Goal: Task Accomplishment & Management: Complete application form

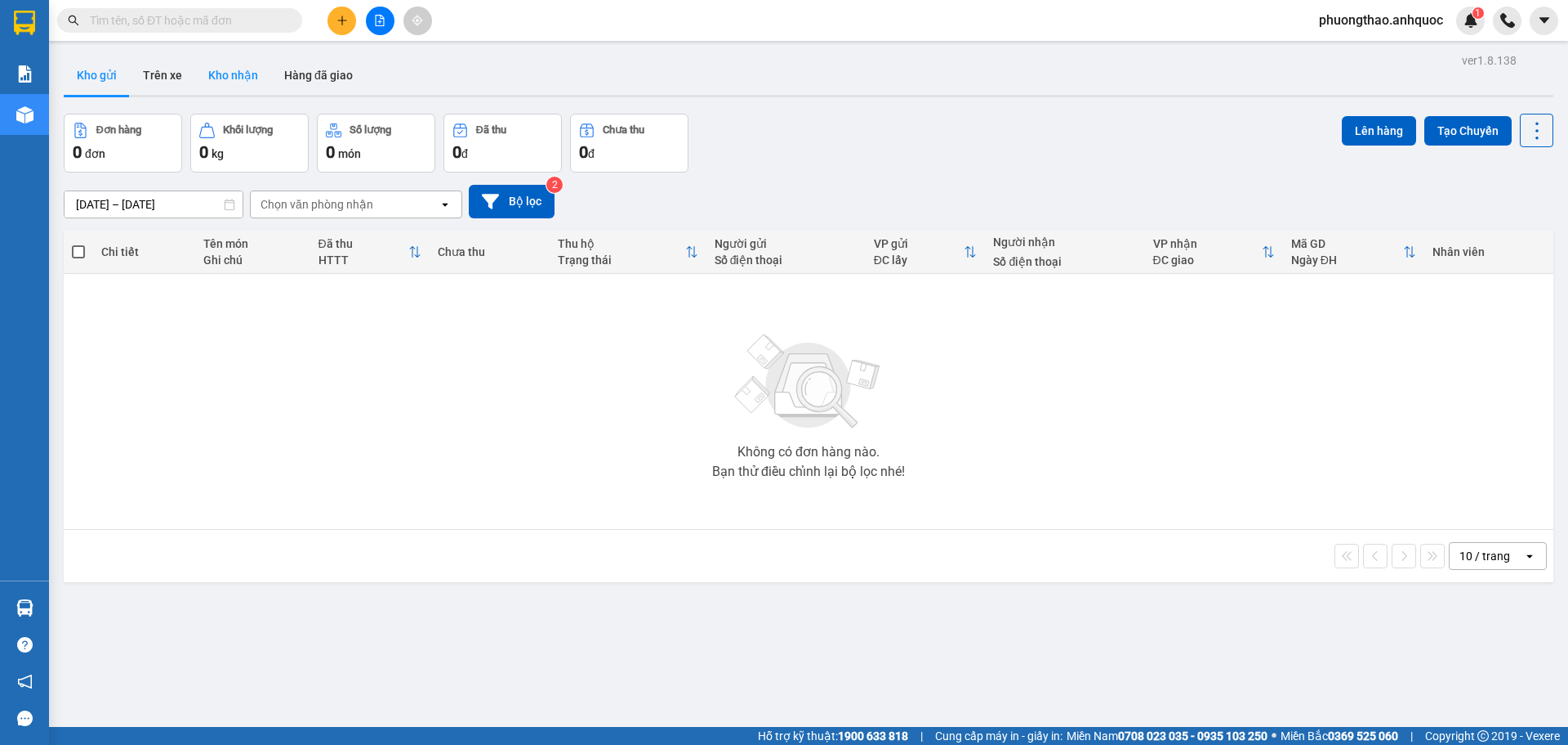
click at [212, 83] on button "Kho nhận" at bounding box center [233, 75] width 76 height 40
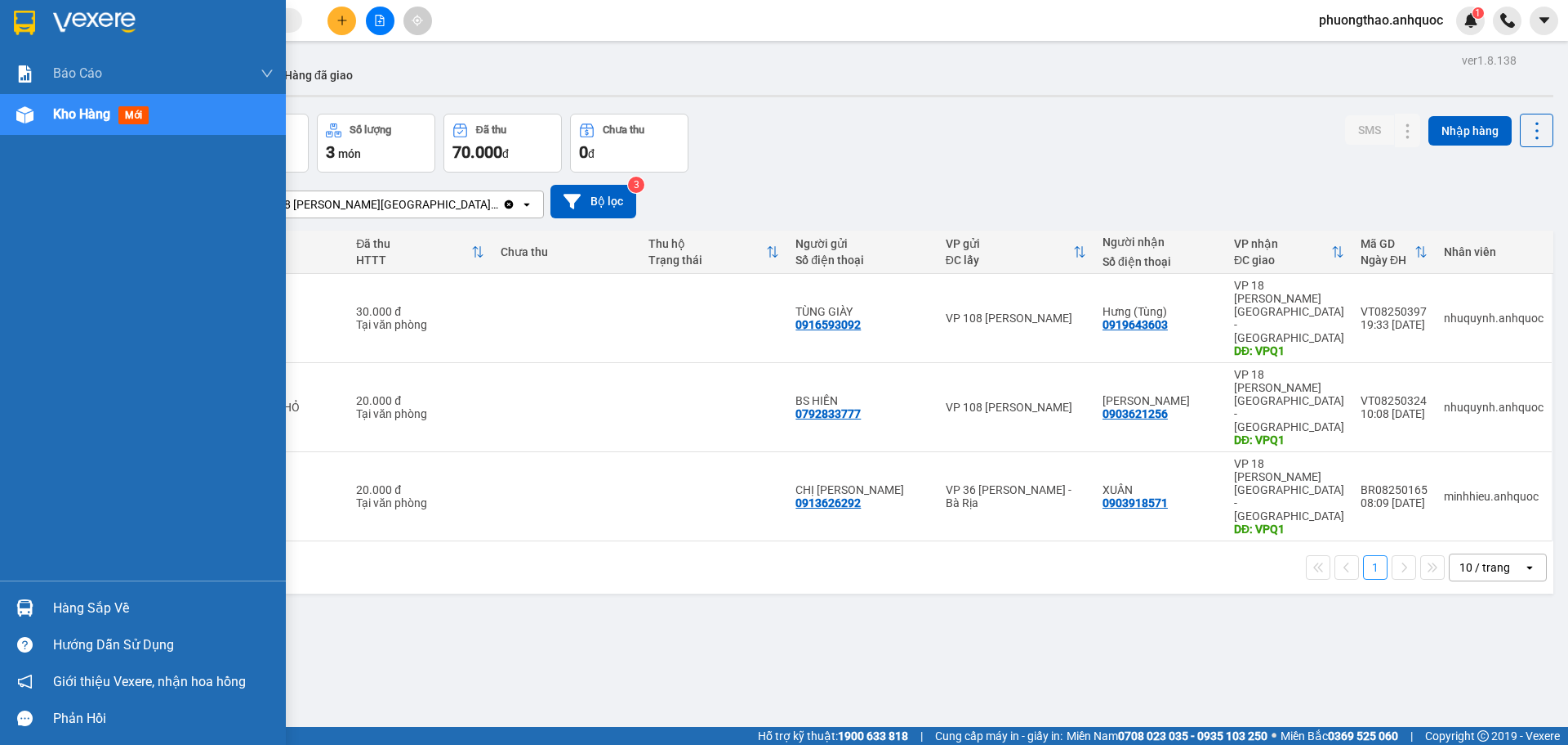
click at [21, 116] on img at bounding box center [25, 115] width 17 height 17
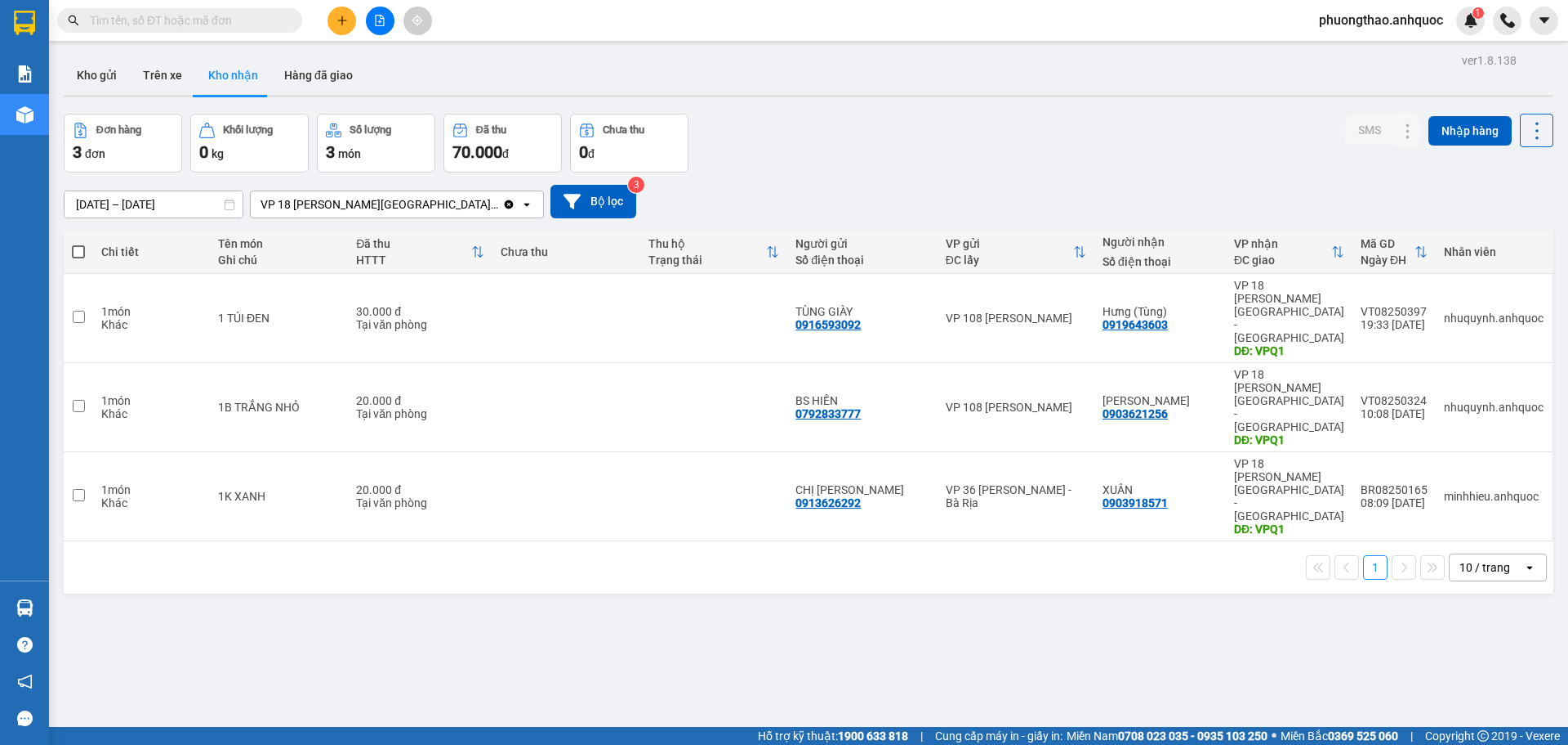
click at [379, 57] on div "Kho gửi Trên xe Kho nhận Hàng đã giao" at bounding box center [808, 77] width 1490 height 43
click at [119, 70] on button "Kho gửi" at bounding box center [96, 75] width 66 height 40
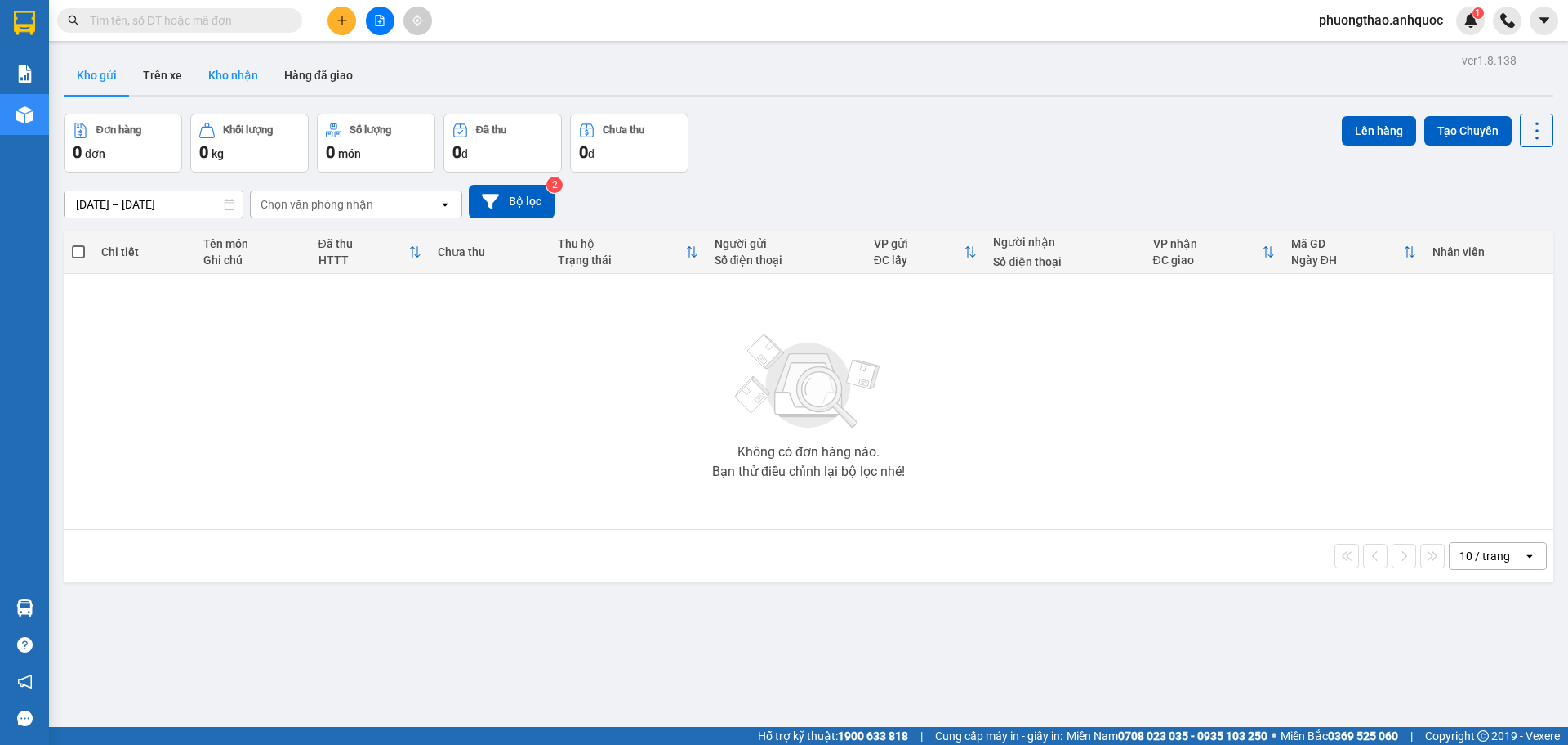
click at [209, 78] on button "Kho nhận" at bounding box center [233, 75] width 76 height 40
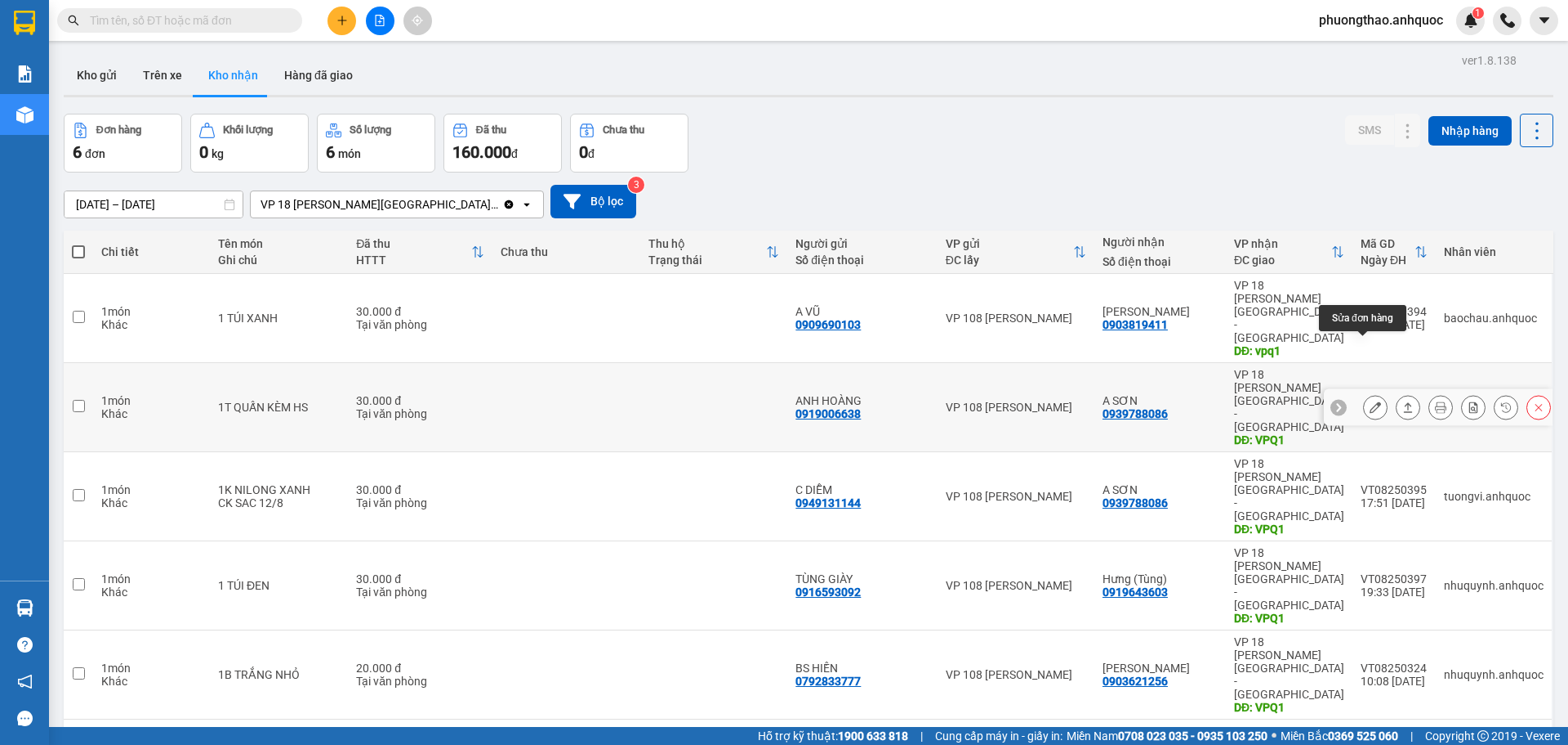
click at [1364, 393] on button at bounding box center [1375, 408] width 23 height 29
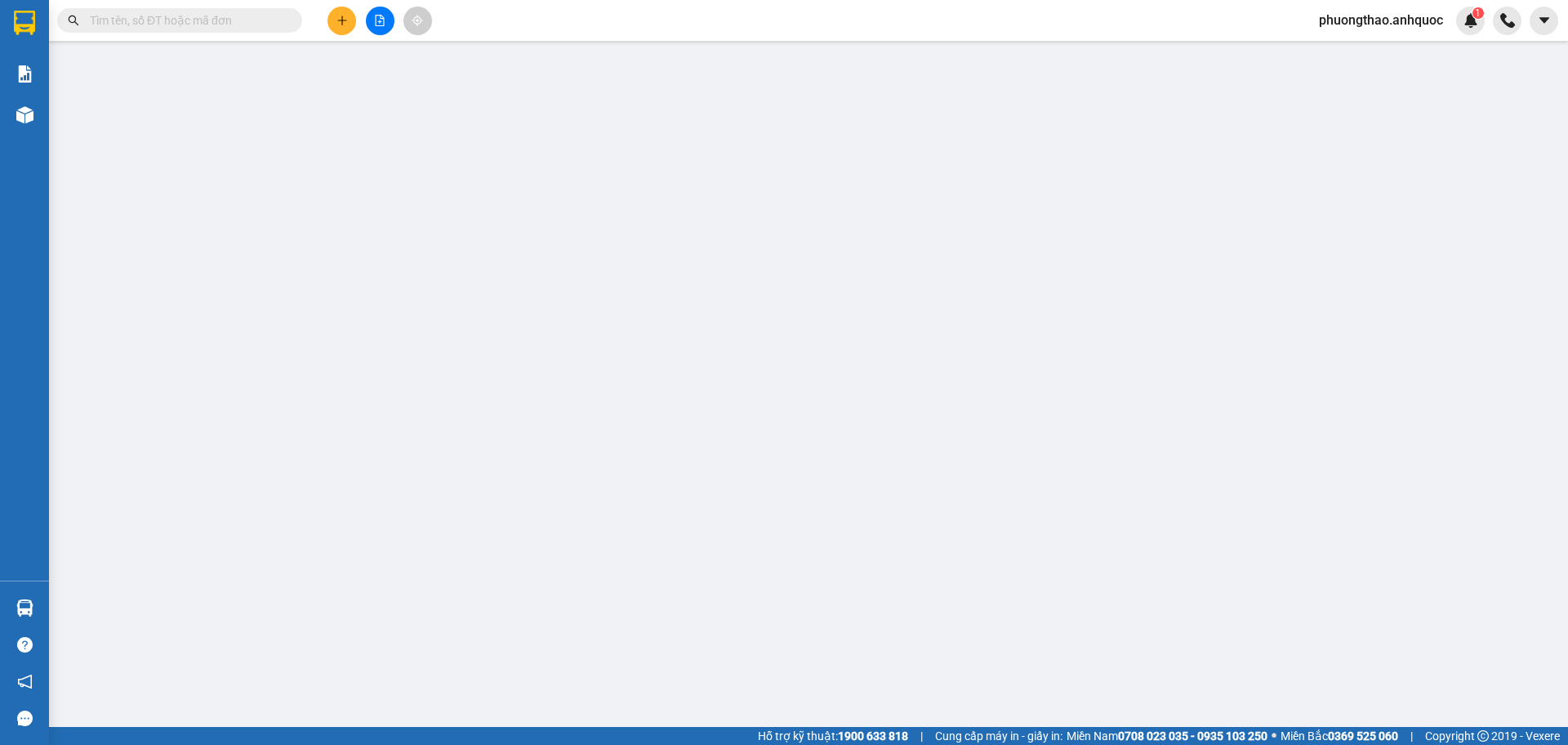
type input "0919006638"
type input "ANH HOÀNG"
type input "0939788086"
type input "A SƠN"
type input "VPQ1"
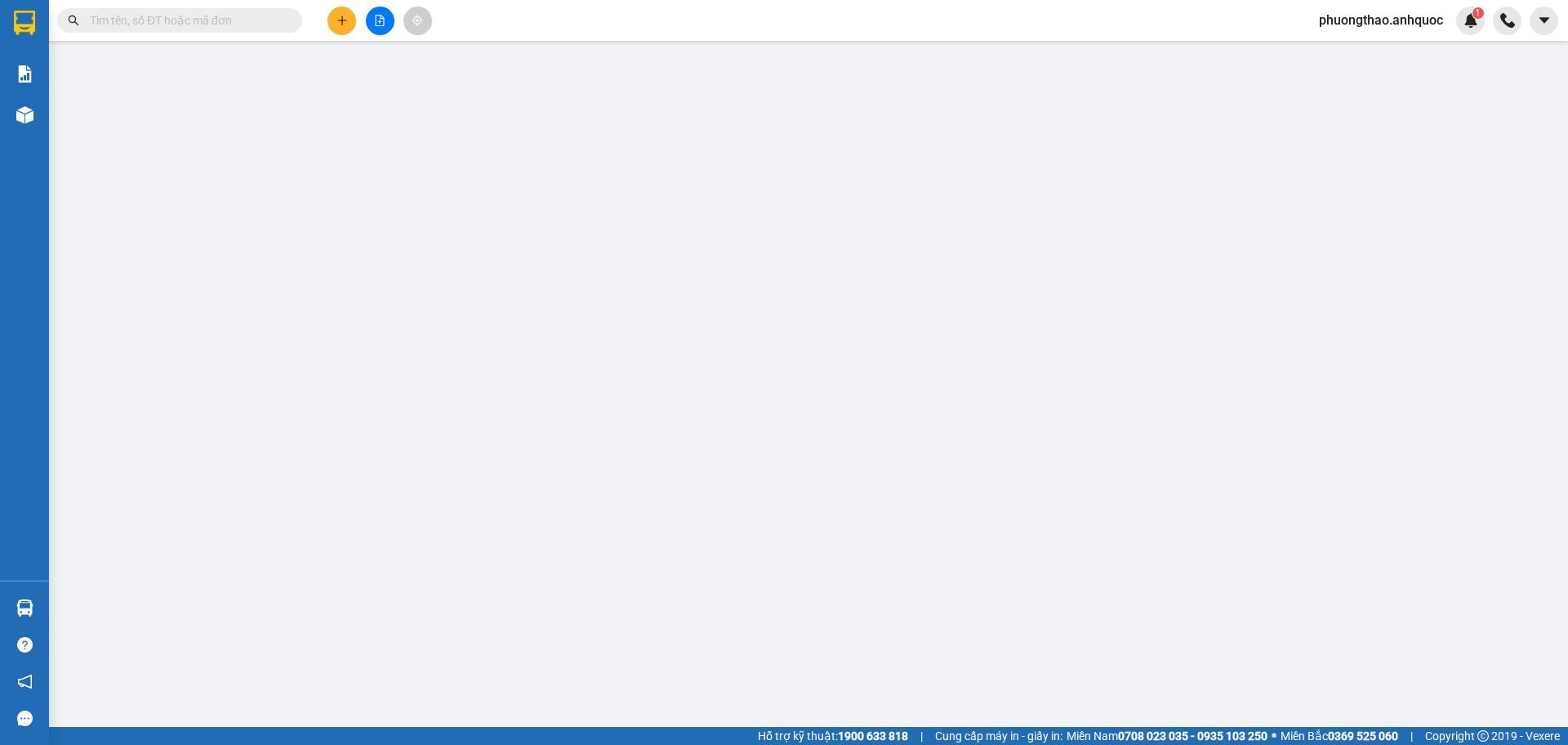
type input "30.000"
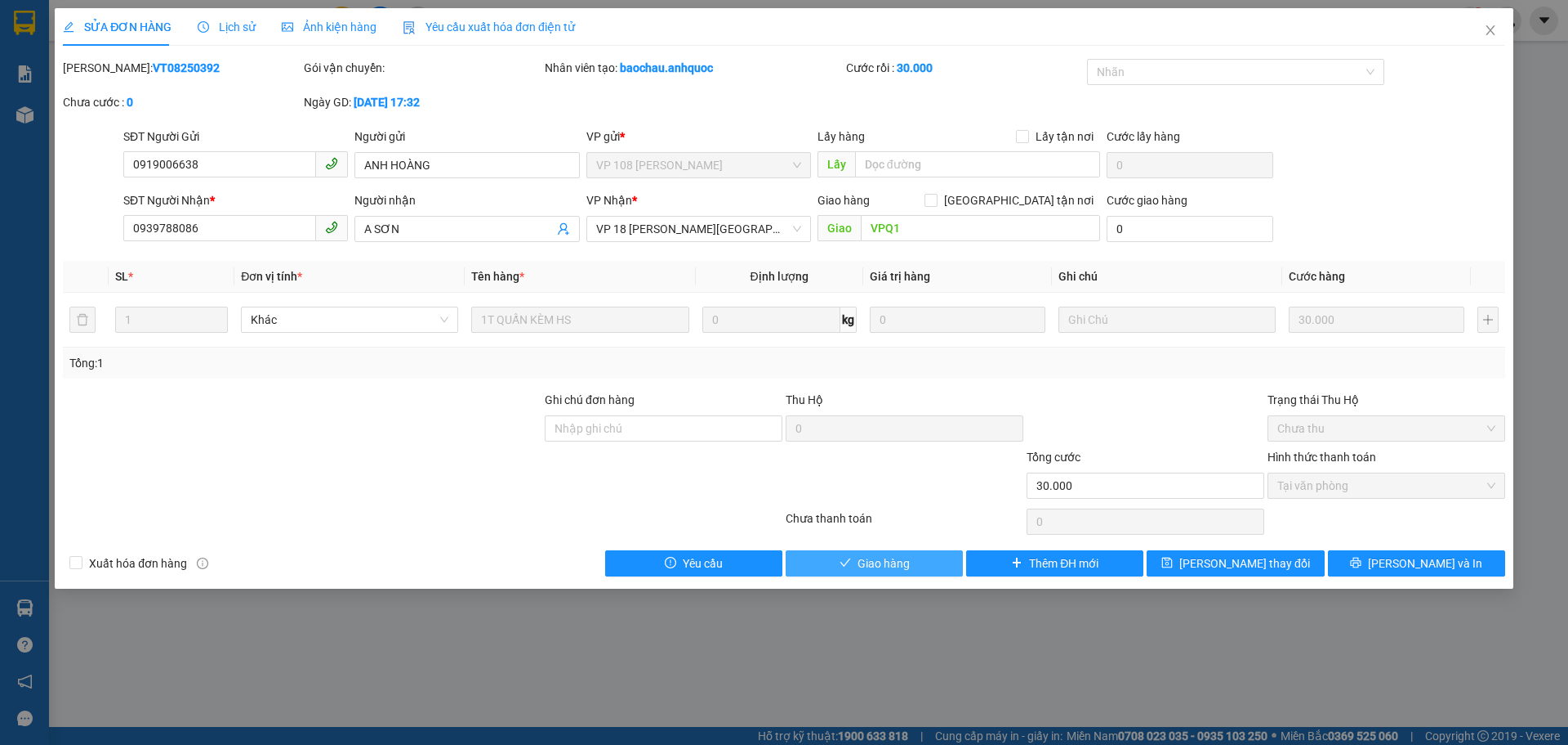
click at [874, 567] on span "Giao hàng" at bounding box center [883, 563] width 52 height 18
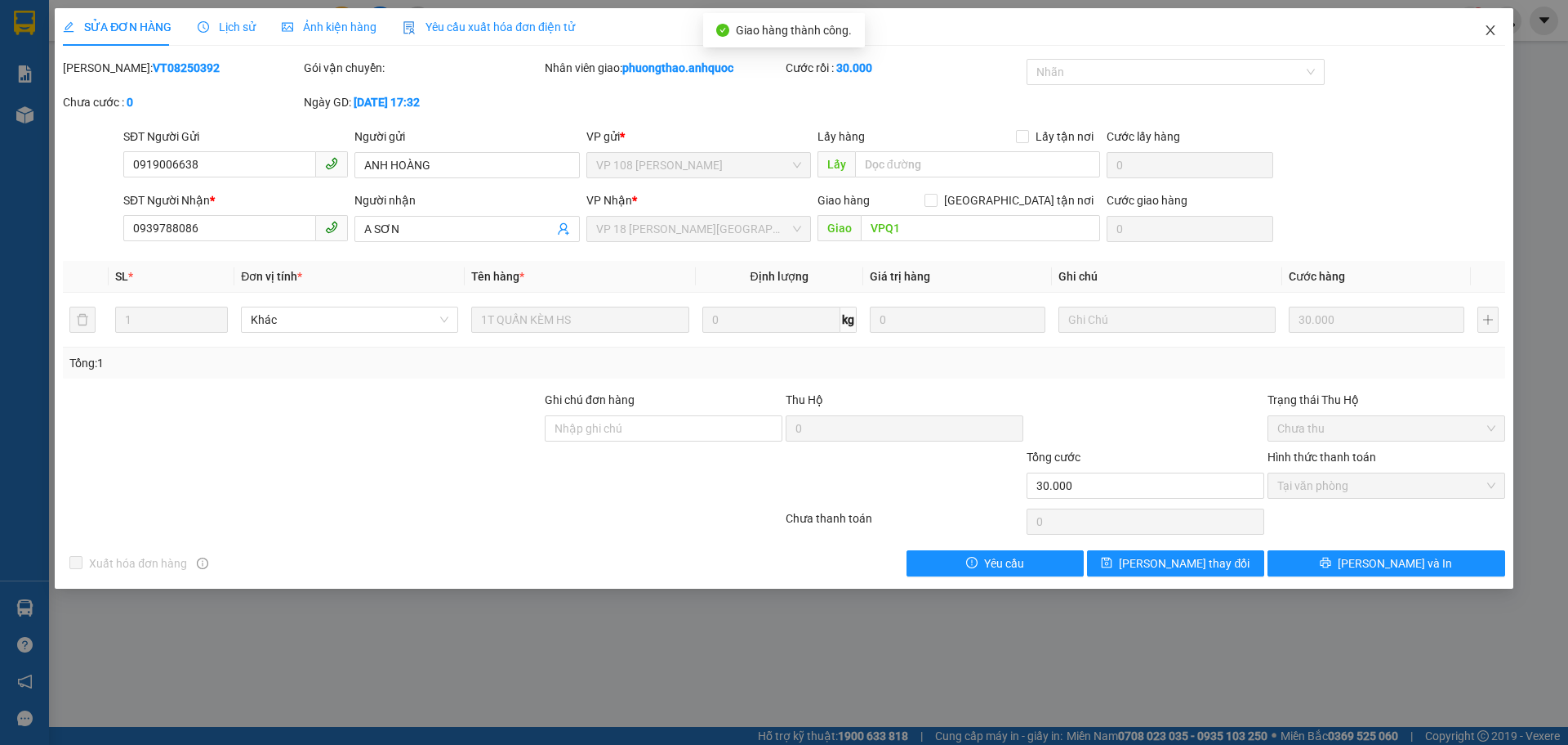
click at [1484, 32] on icon "close" at bounding box center [1491, 31] width 13 height 13
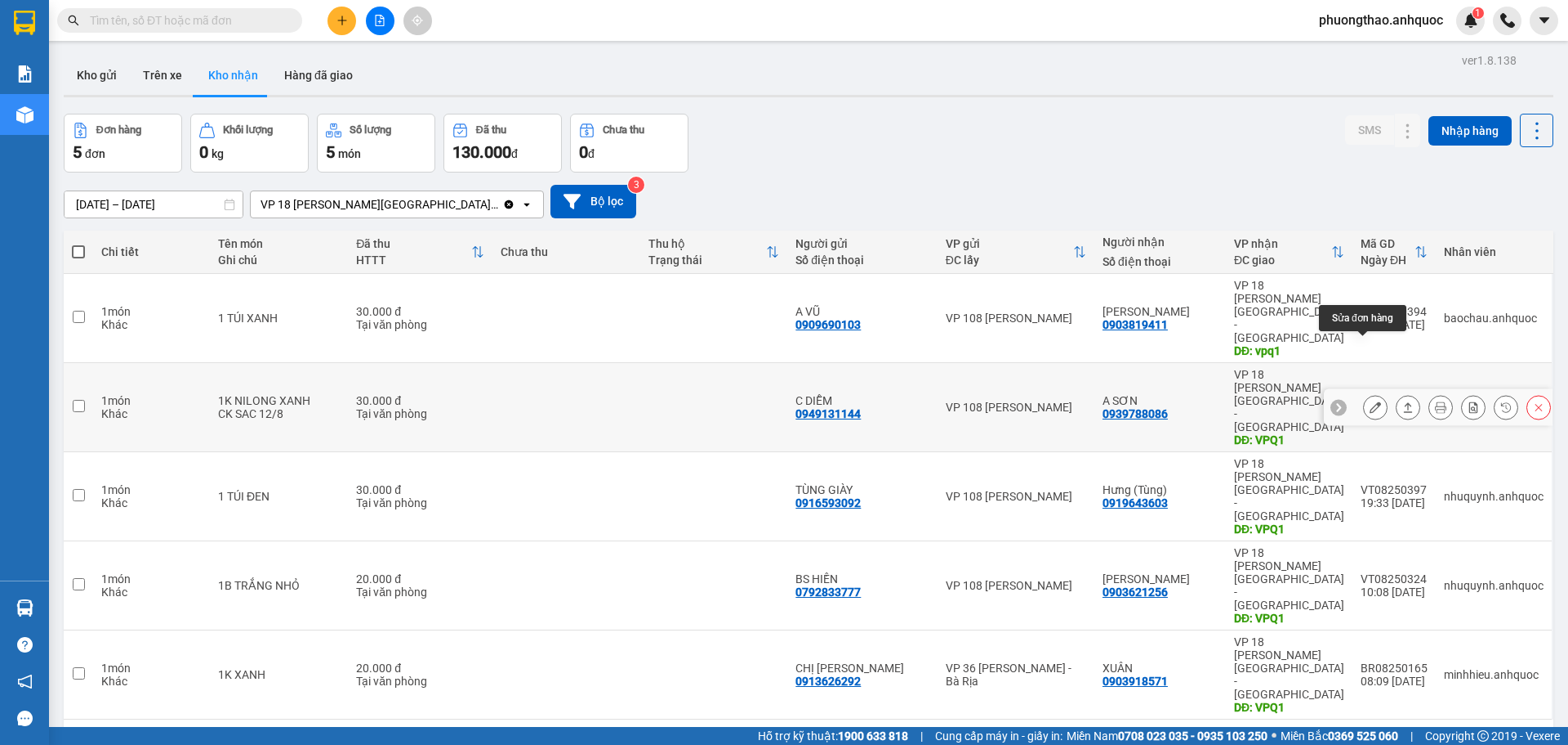
click at [1370, 401] on icon at bounding box center [1375, 407] width 12 height 12
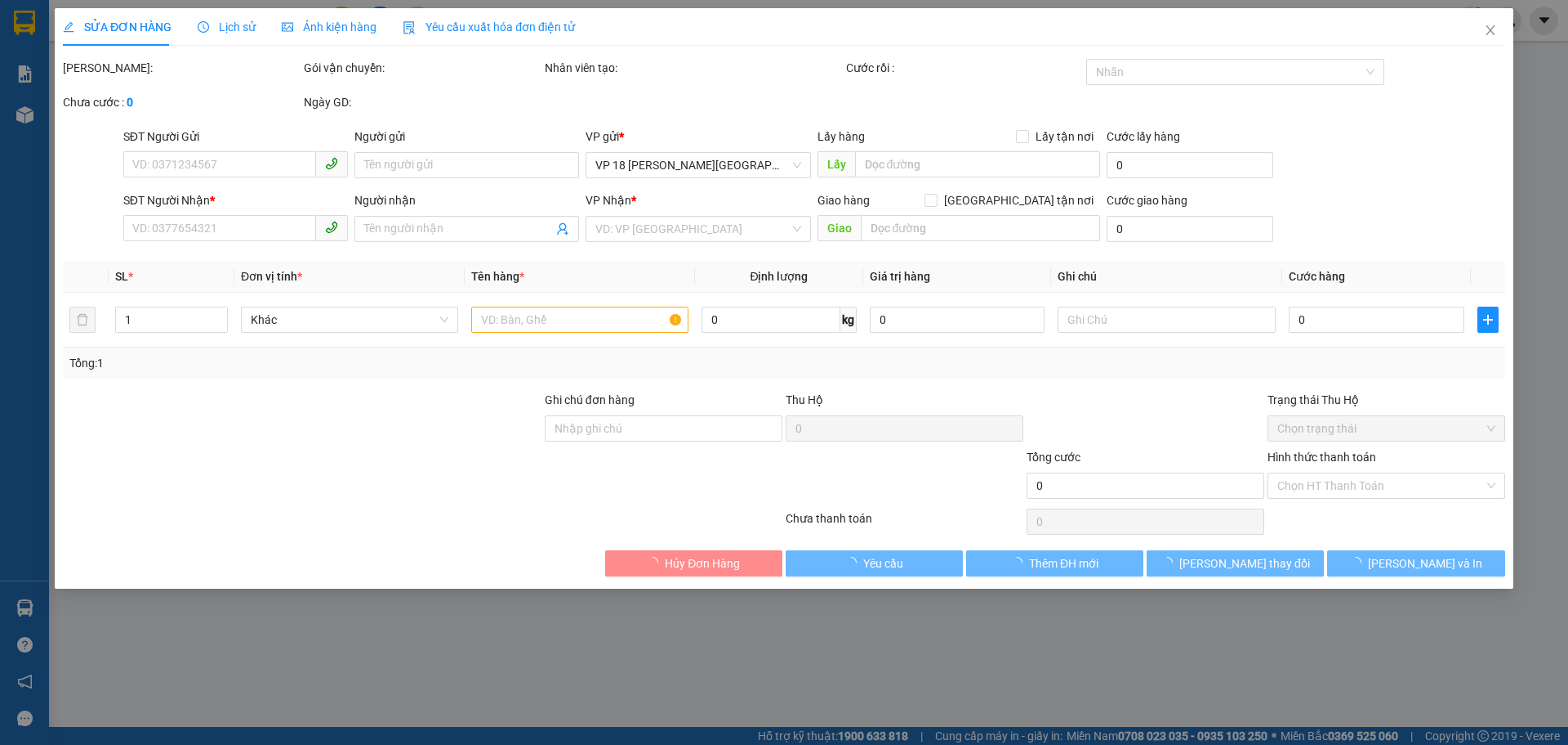
type input "0949131144"
type input "C DIỄM"
type input "0939788086"
type input "A SƠN"
type input "VPQ1"
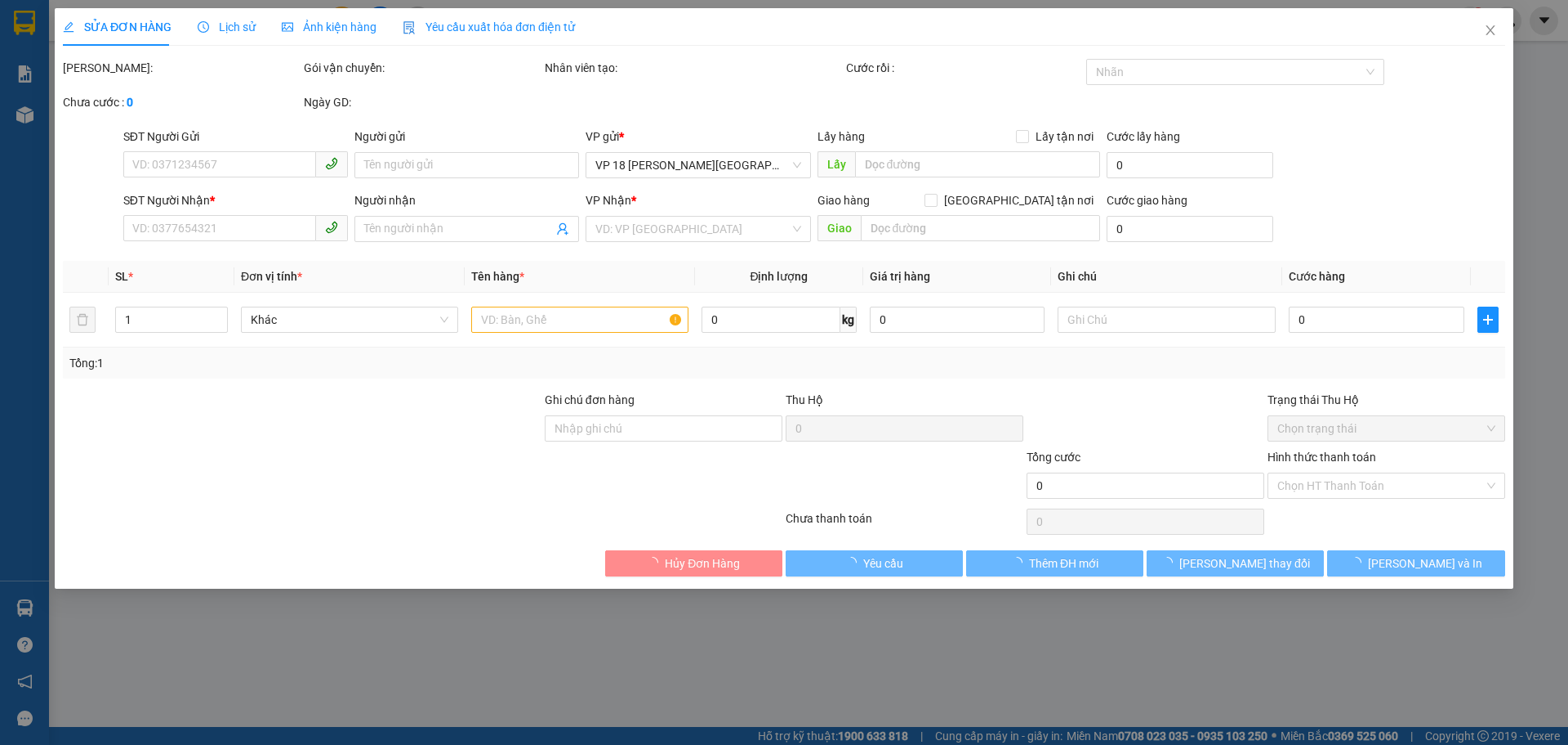
type input "30.000"
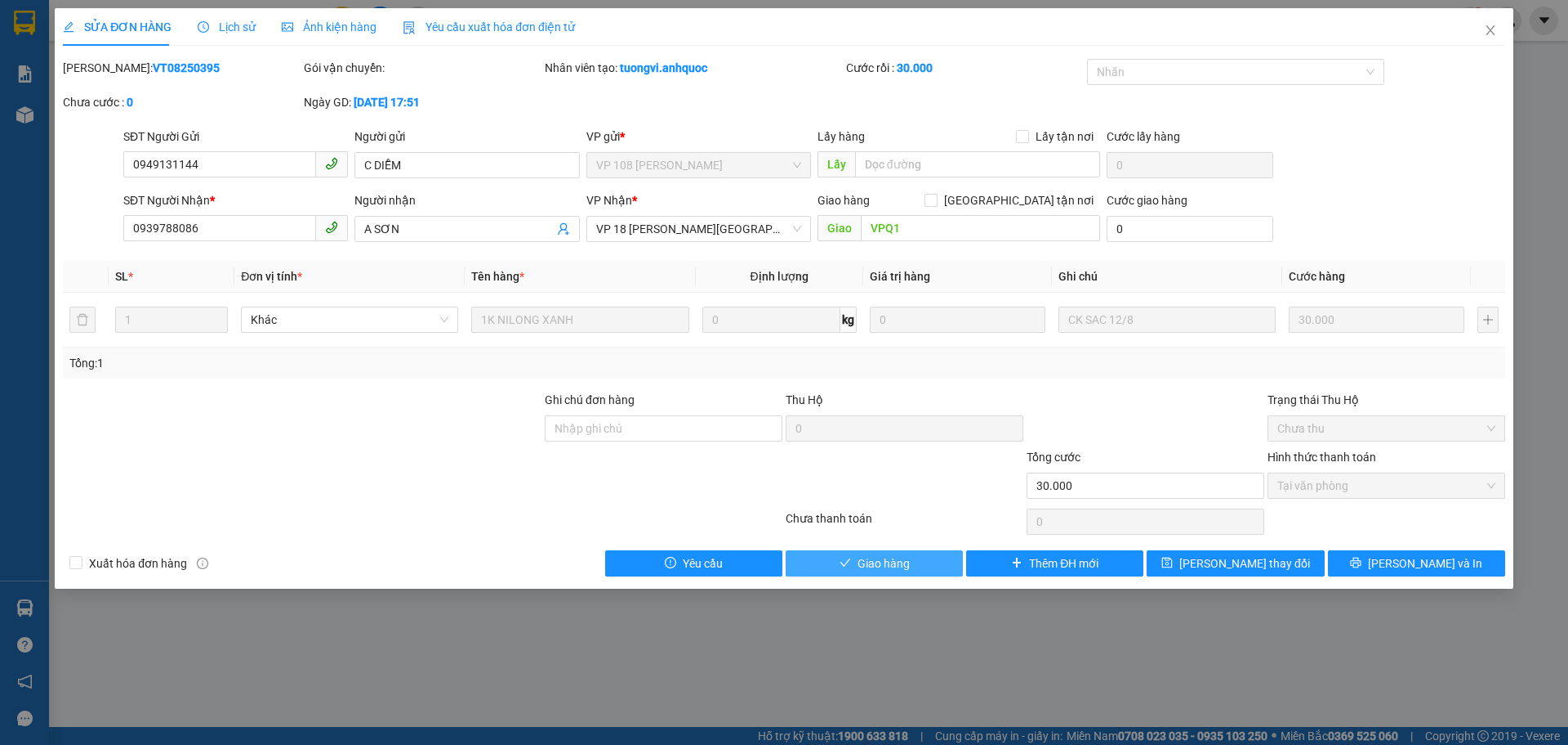
click at [884, 562] on span "Giao hàng" at bounding box center [883, 563] width 52 height 18
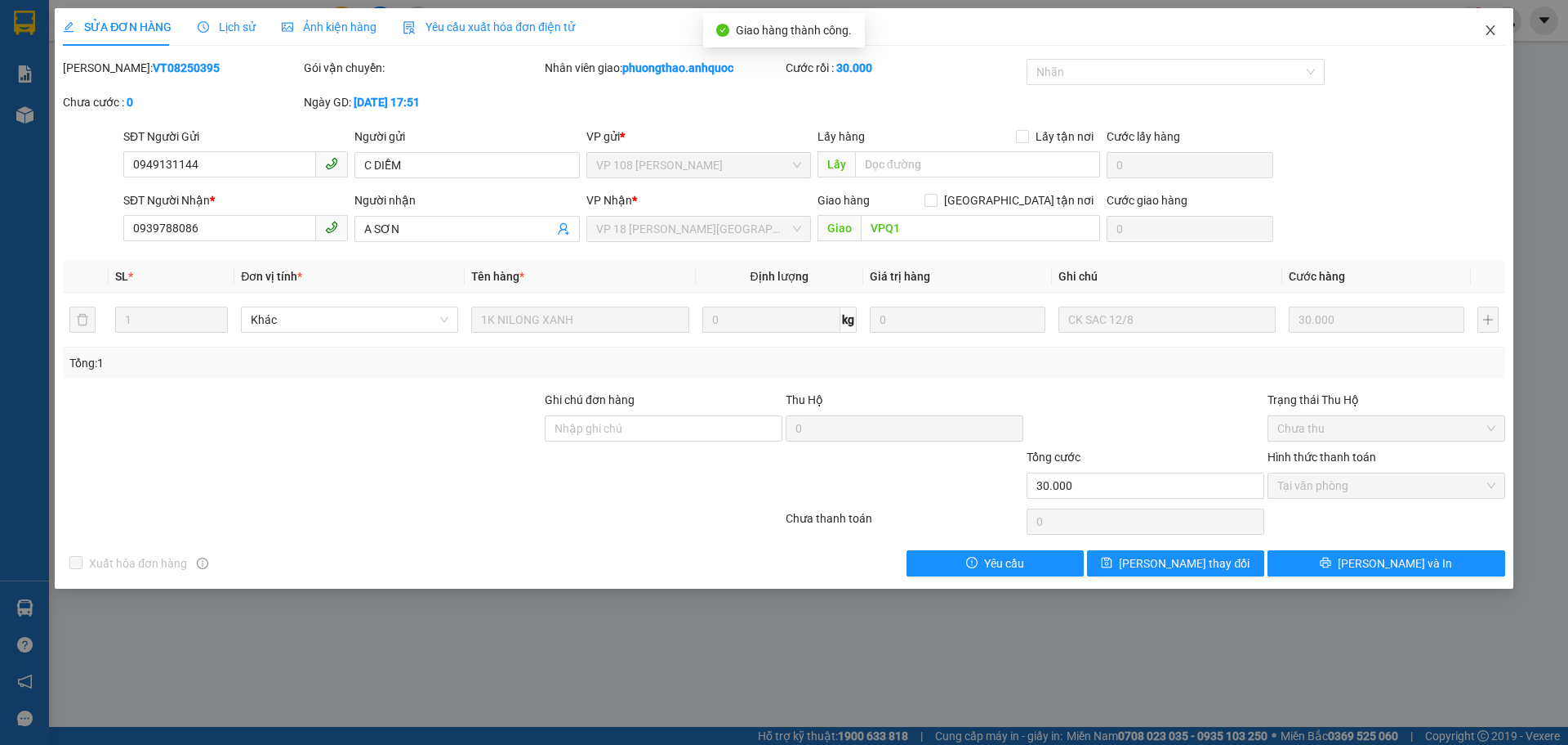
click at [1488, 34] on icon "close" at bounding box center [1489, 30] width 9 height 10
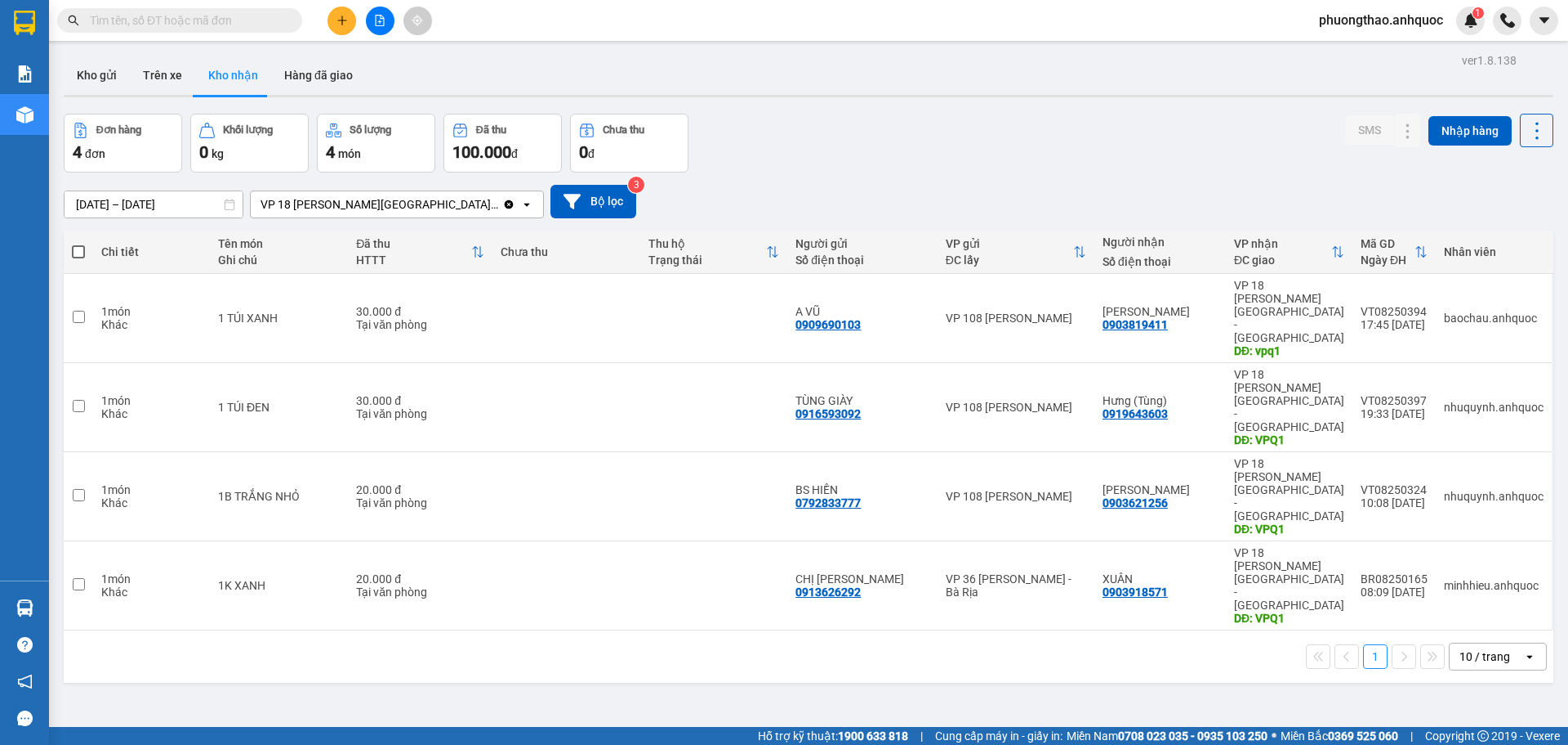
click at [241, 599] on div "ver 1.8.138 Kho gửi Trên xe Kho nhận Hàng đã giao Đơn hàng 4 đơn Khối lượng 0 k…" at bounding box center [808, 421] width 1503 height 745
click at [1370, 312] on icon at bounding box center [1375, 318] width 12 height 12
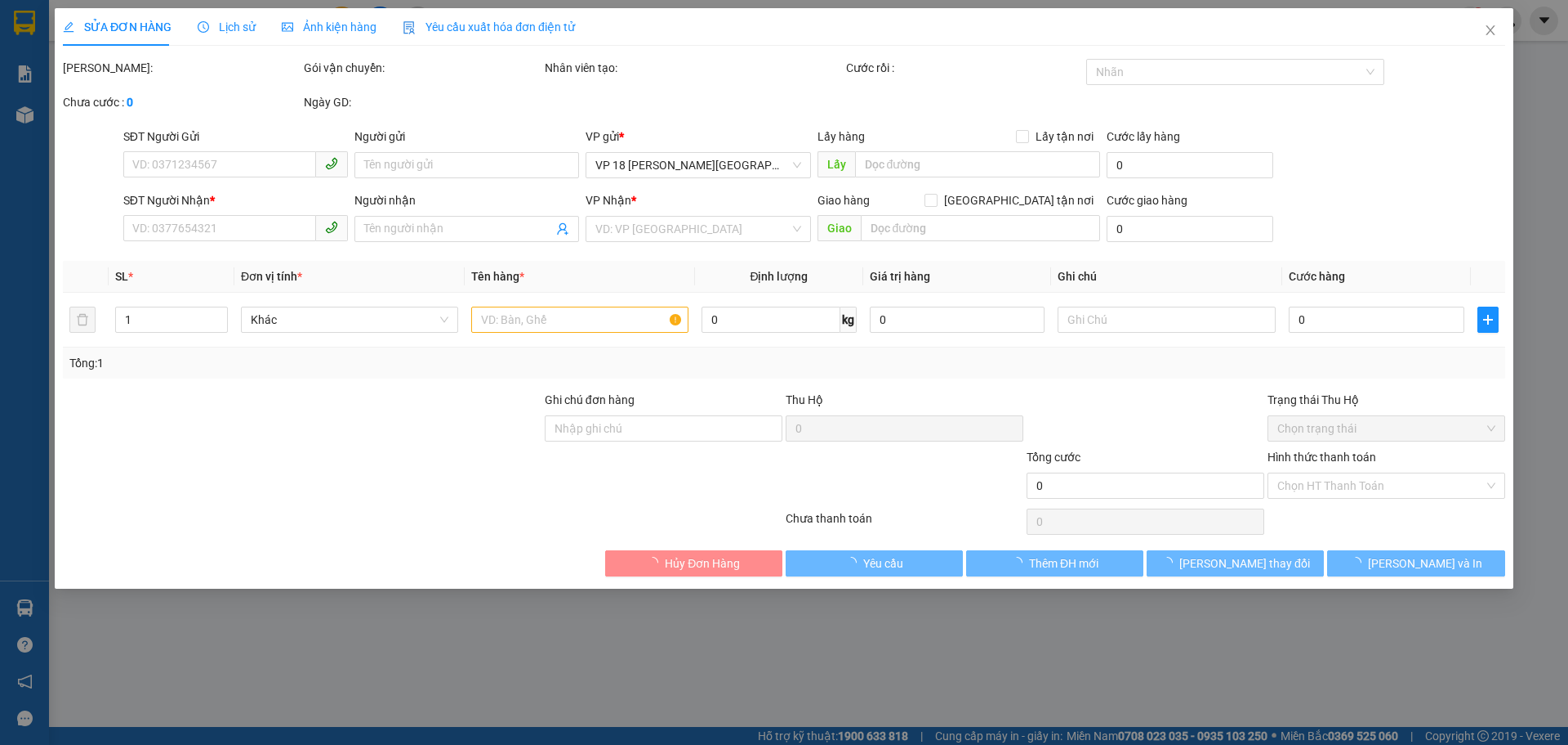
type input "0909690103"
type input "A VŨ"
type input "0903819411"
type input "[PERSON_NAME]"
type input "vpq1"
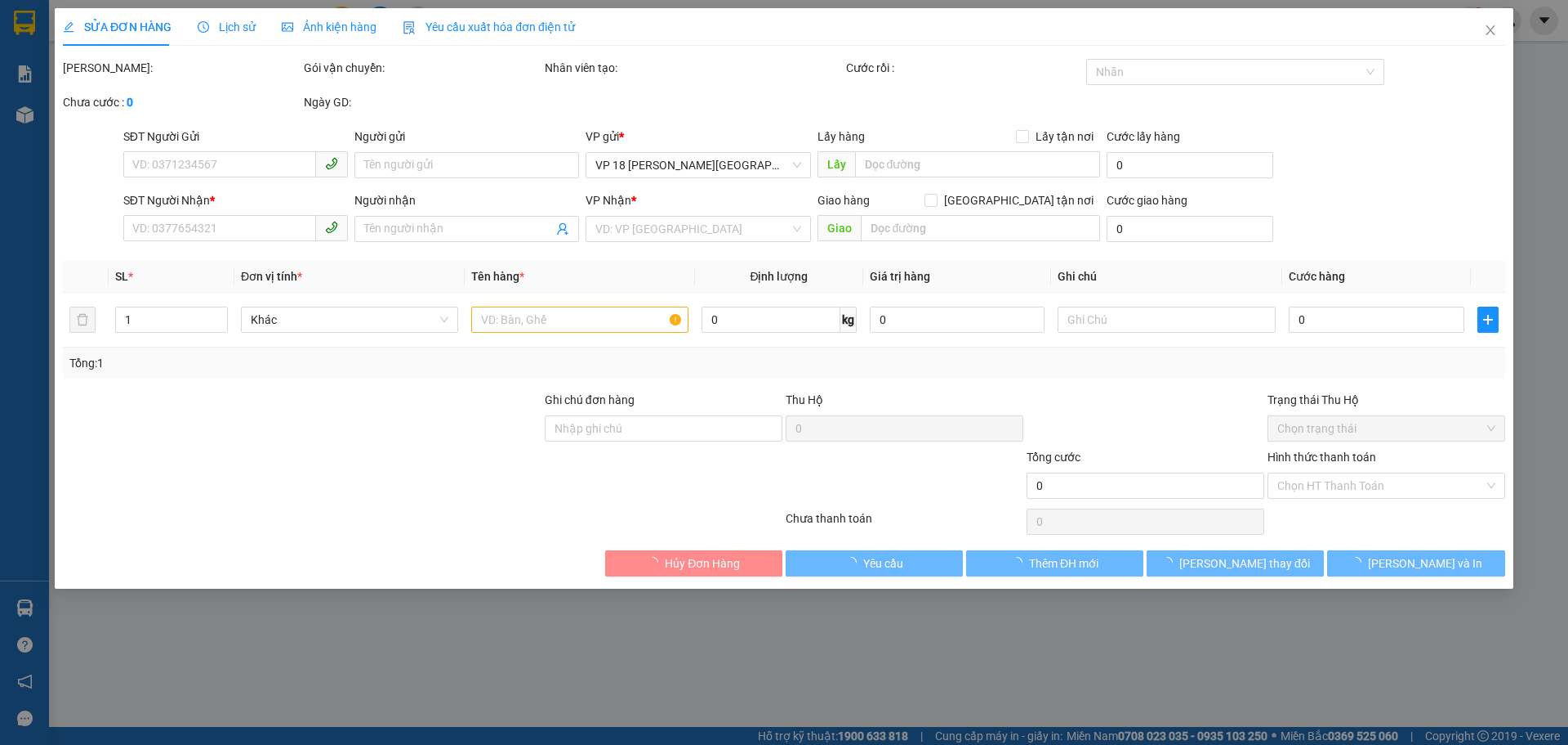
type input "30.000"
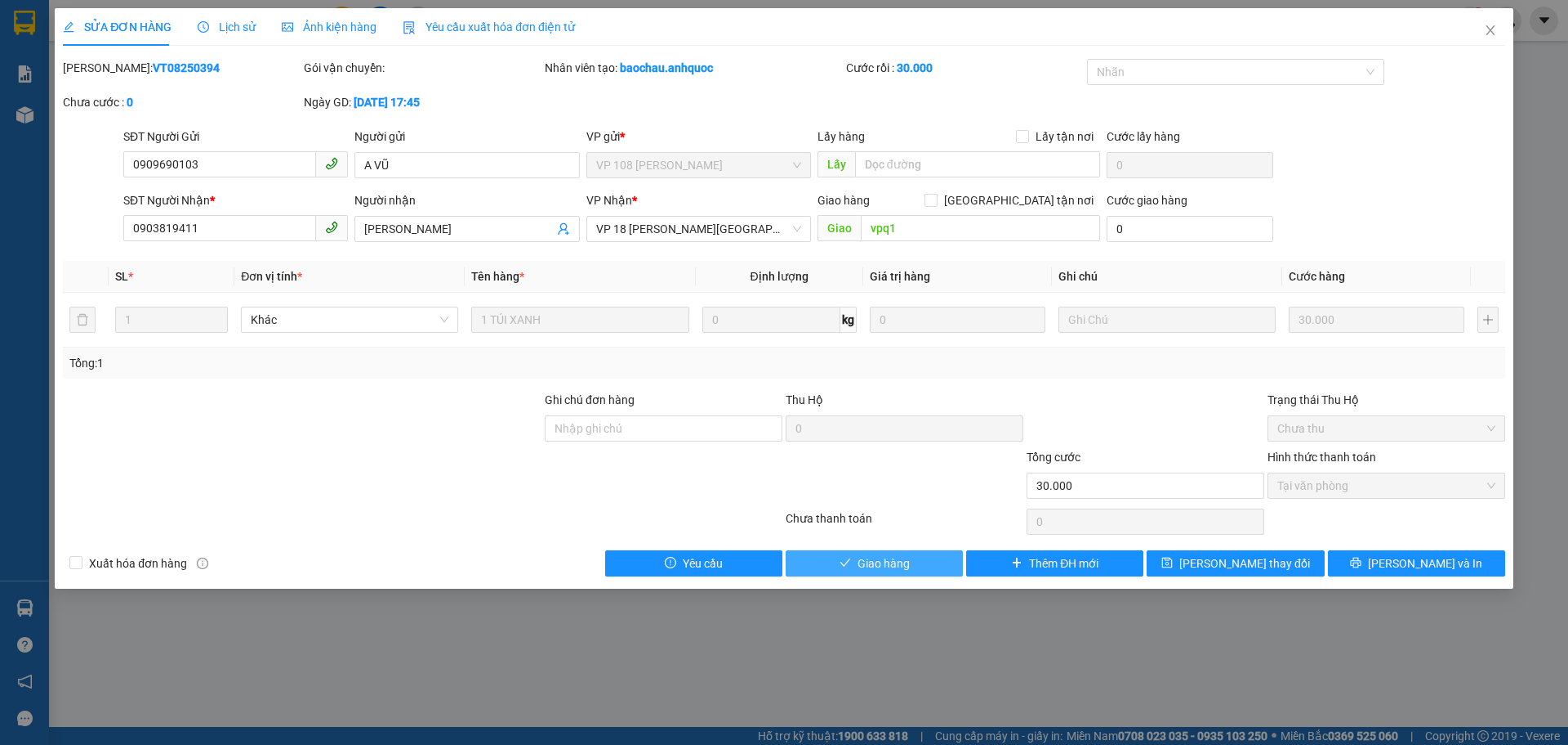
click at [859, 568] on span "Giao hàng" at bounding box center [883, 563] width 52 height 18
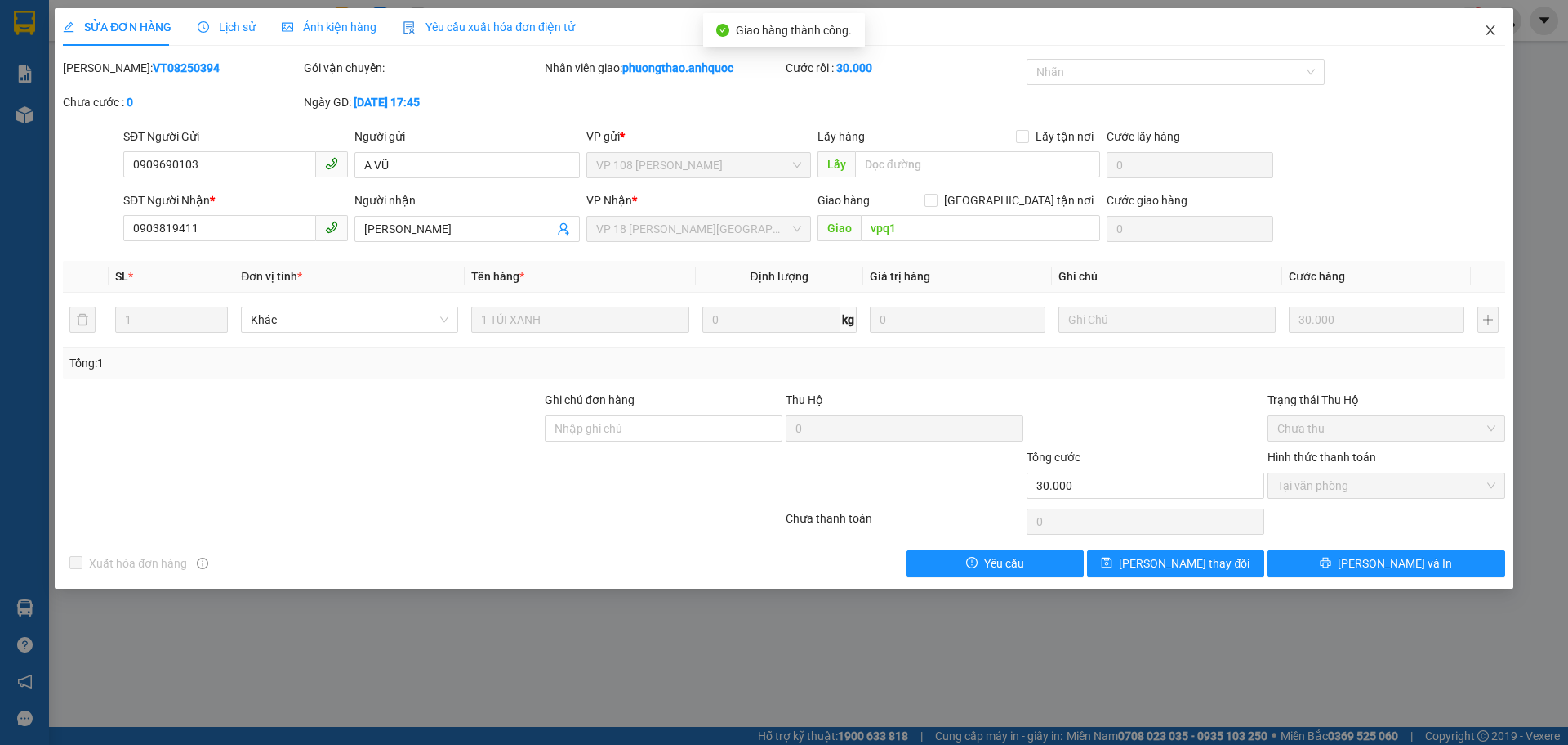
click at [1486, 37] on icon "close" at bounding box center [1491, 31] width 13 height 13
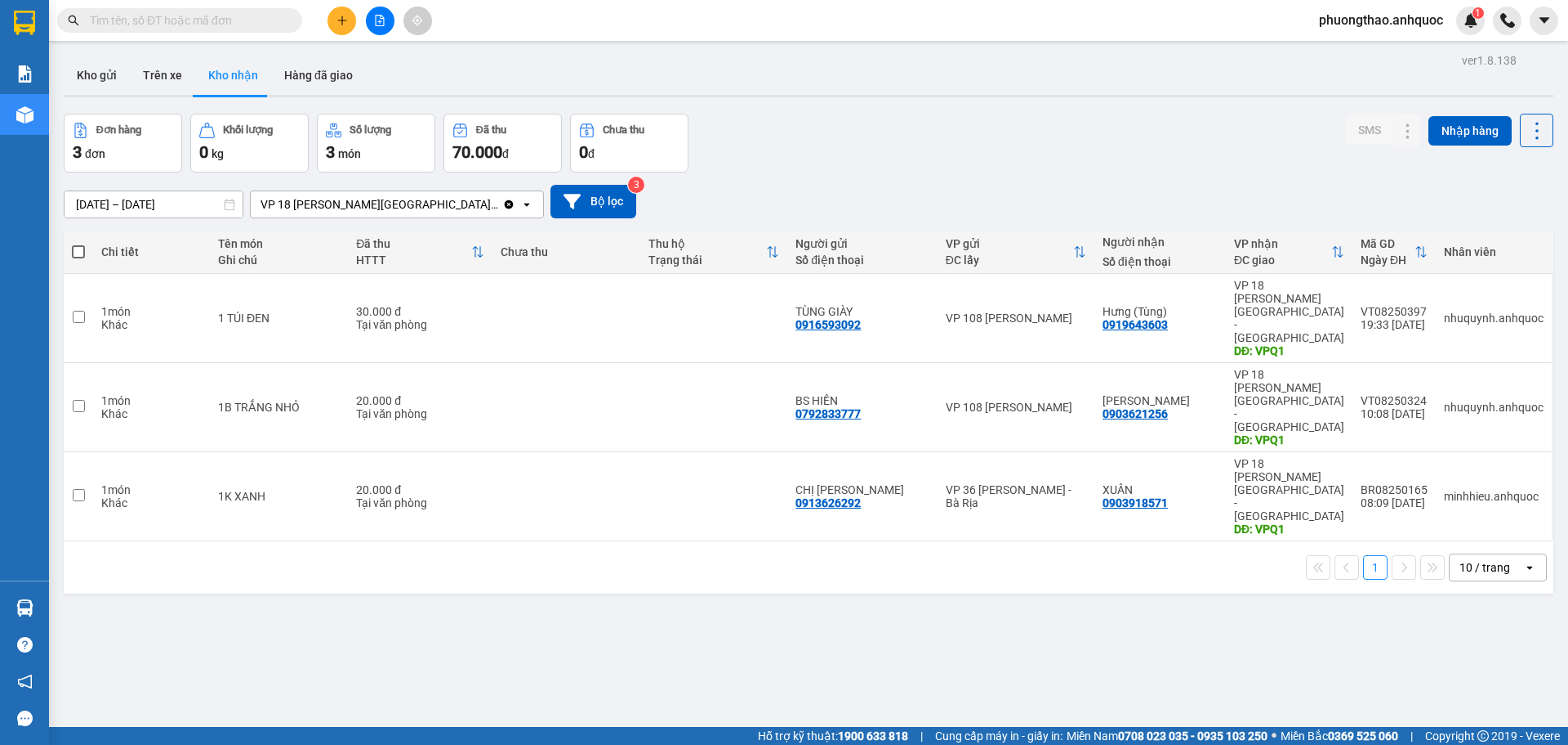
click at [287, 525] on div "ver 1.8.138 Kho gửi Trên xe Kho nhận Hàng đã giao Đơn hàng 3 đơn Khối lượng 0 k…" at bounding box center [808, 421] width 1503 height 745
